Goal: Check status: Check status

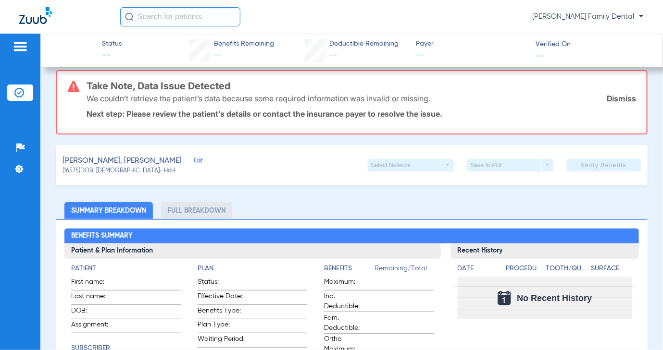
scroll to position [96, 0]
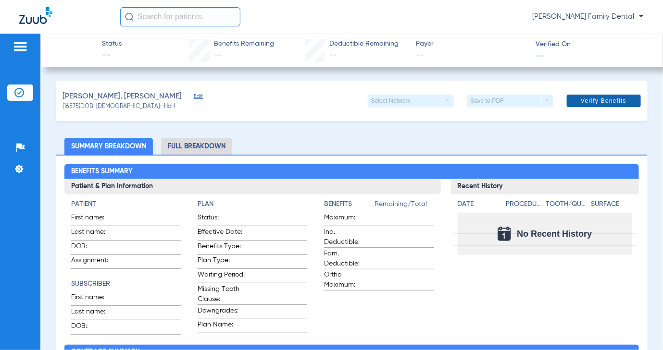
click at [587, 100] on span "Verify Benefits" at bounding box center [604, 101] width 46 height 8
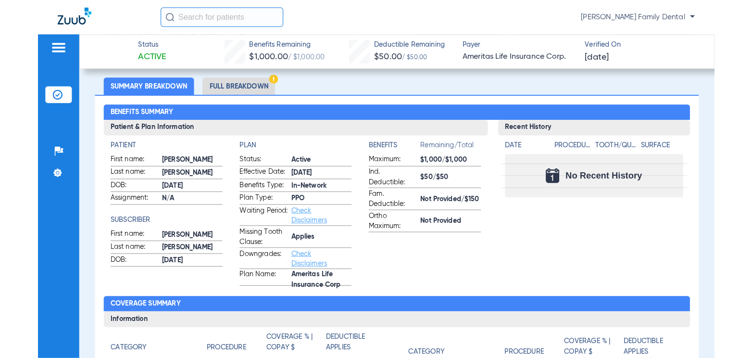
scroll to position [192, 0]
